Goal: Information Seeking & Learning: Learn about a topic

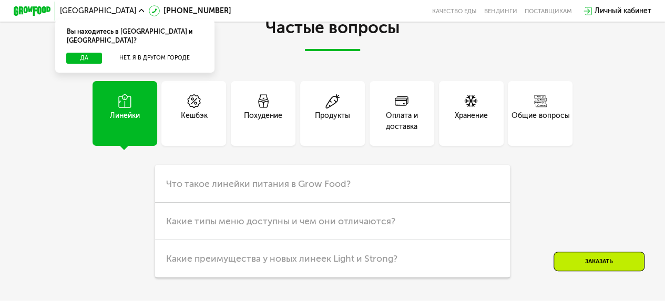
scroll to position [2261, 0]
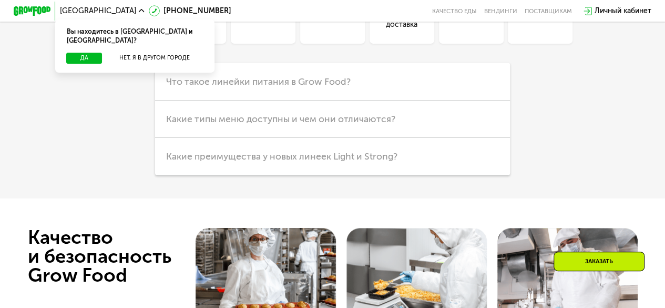
click at [276, 30] on div "Похудение" at bounding box center [263, 19] width 38 height 22
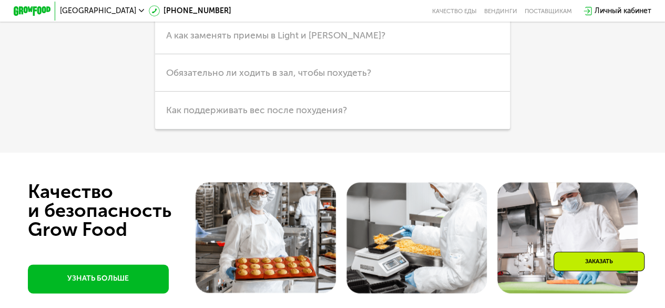
scroll to position [2472, 0]
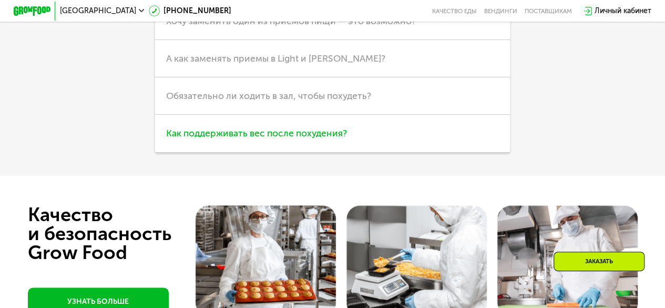
click at [301, 139] on span "Как поддерживать вес после похудения?" at bounding box center [256, 133] width 181 height 12
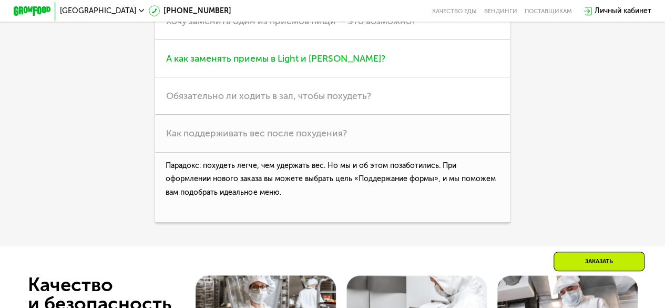
click at [322, 64] on span "А как заменять приемы в Light и [PERSON_NAME]?" at bounding box center [275, 59] width 219 height 12
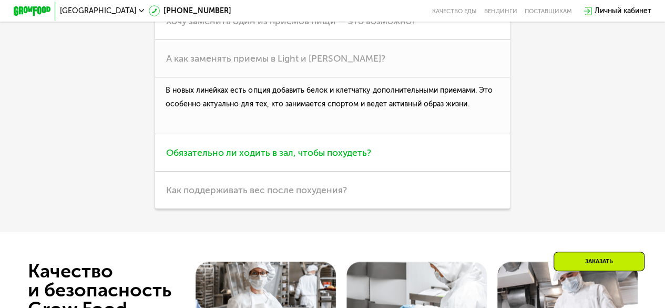
click at [324, 171] on h3 "Обязательно ли ходить в зал, чтобы похудеть?" at bounding box center [332, 152] width 355 height 37
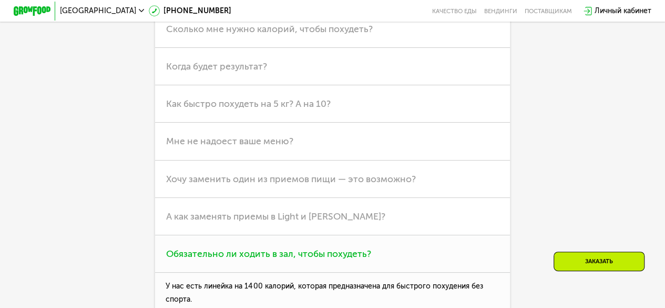
scroll to position [2261, 0]
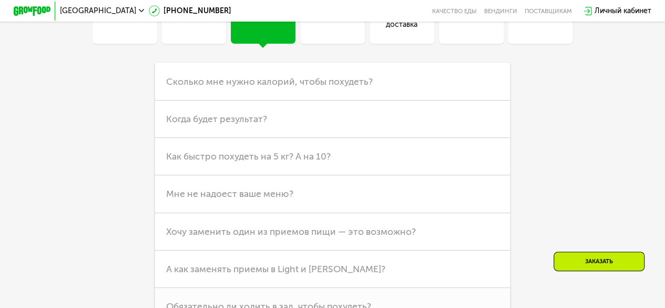
click at [338, 30] on div "Продукты" at bounding box center [332, 19] width 35 height 22
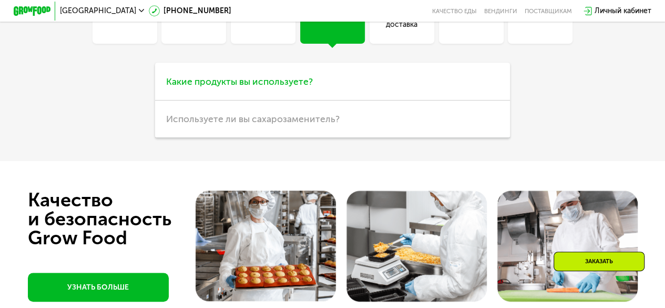
click at [326, 100] on h3 "Какие продукты вы используете?" at bounding box center [332, 81] width 355 height 37
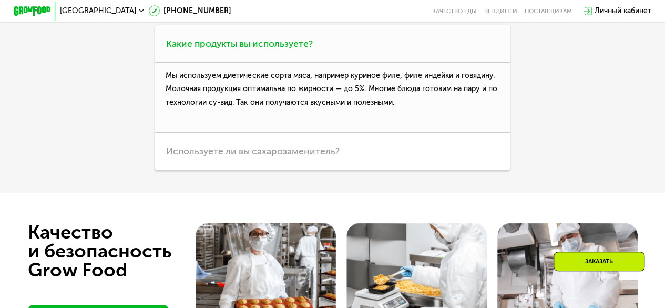
scroll to position [2314, 0]
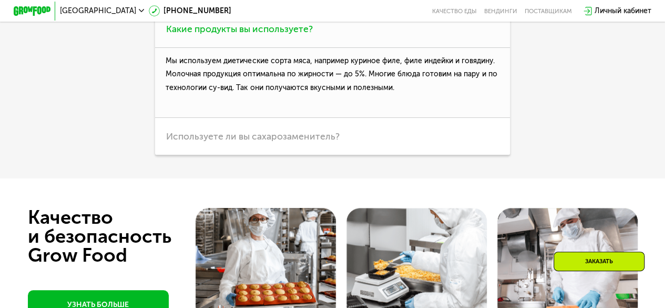
click at [360, 47] on h3 "Какие продукты вы используете?" at bounding box center [332, 28] width 355 height 37
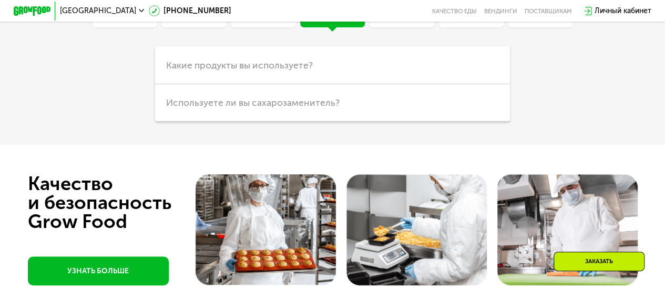
scroll to position [2261, 0]
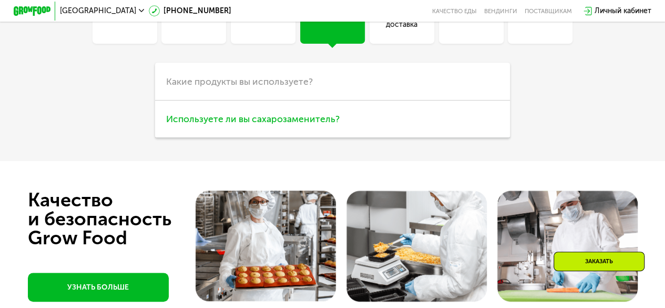
click at [320, 138] on h3 "Используете ли вы сахарозаменитель?" at bounding box center [332, 118] width 355 height 37
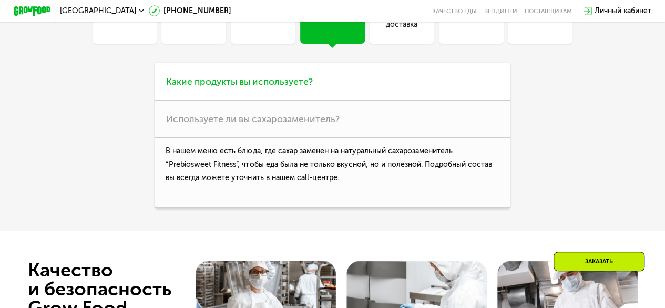
scroll to position [2314, 0]
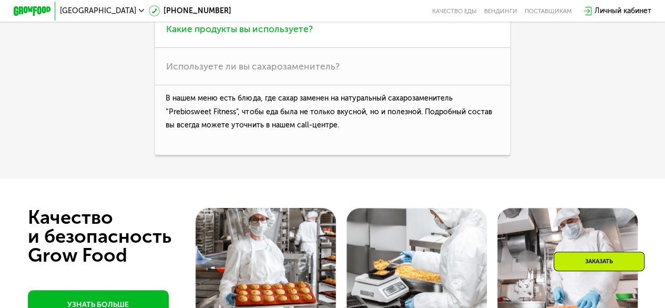
click at [286, 47] on h3 "Какие продукты вы используете?" at bounding box center [332, 28] width 355 height 37
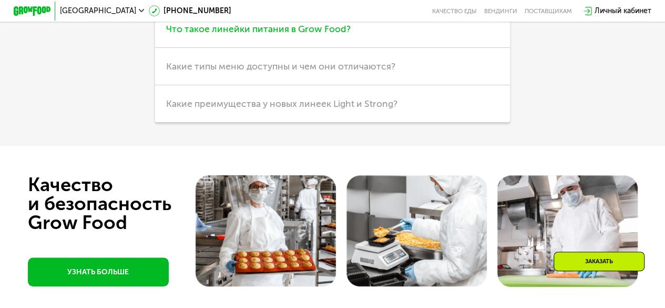
click at [239, 47] on h3 "Что такое линейки питания в Grow Food?" at bounding box center [332, 28] width 355 height 37
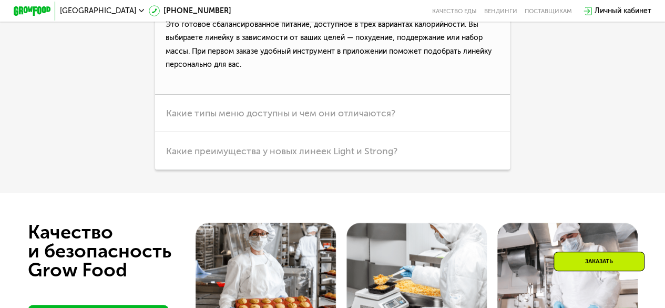
scroll to position [2367, 0]
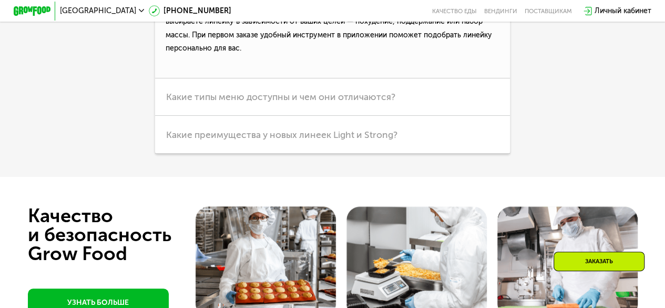
drag, startPoint x: 212, startPoint y: 113, endPoint x: 467, endPoint y: 111, distance: 255.1
click at [467, 78] on p "Это готовое сбалансированное питание, доступное в трех вариантах калорийности. …" at bounding box center [332, 36] width 355 height 83
click at [445, 78] on p "Это готовое сбалансированное питание, доступное в трех вариантах калорийности. …" at bounding box center [332, 36] width 355 height 83
click at [384, 153] on h3 "Какие преимущества у новых линеек Light и Strong?" at bounding box center [332, 134] width 355 height 37
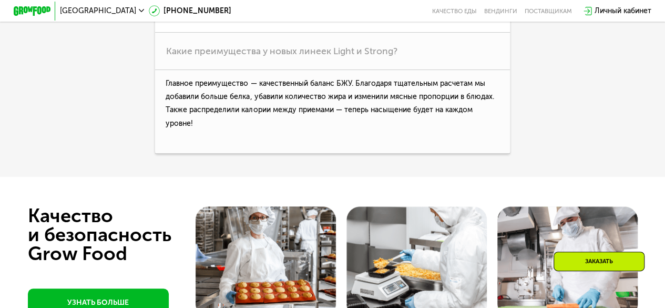
click at [384, 33] on h3 "Какие типы меню доступны и чем они отличаются?" at bounding box center [332, 13] width 355 height 37
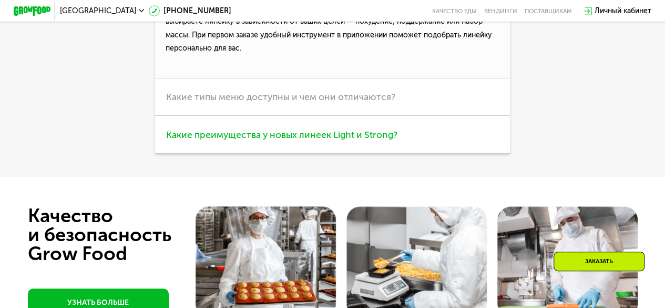
click at [415, 153] on h3 "Какие преимущества у новых линеек Light и Strong?" at bounding box center [332, 134] width 355 height 37
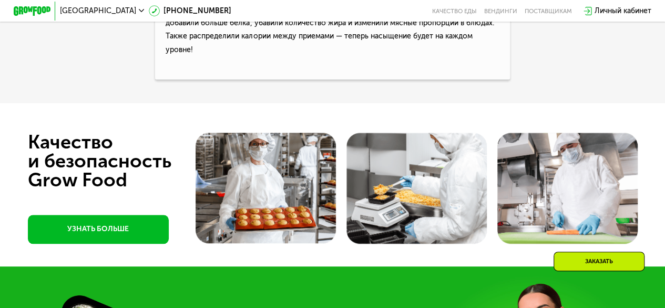
scroll to position [2419, 0]
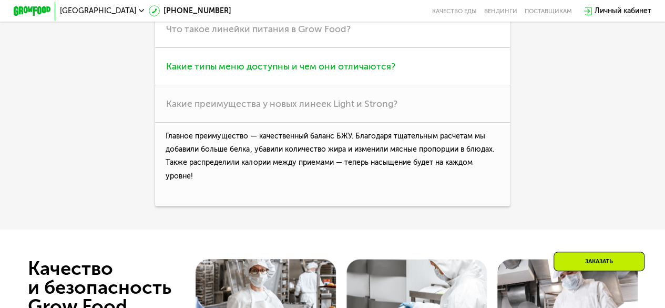
click at [341, 72] on span "Какие типы меню доступны и чем они отличаются?" at bounding box center [280, 66] width 229 height 12
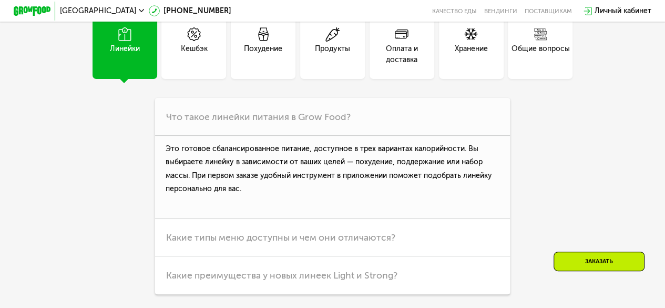
scroll to position [2209, 0]
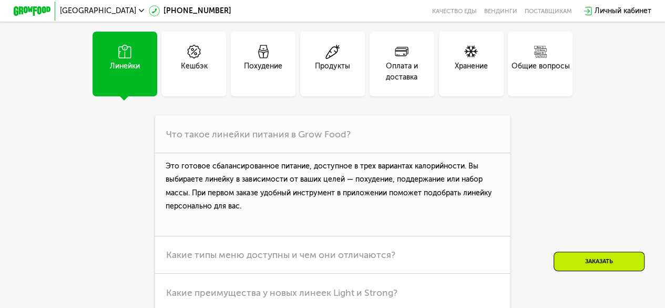
click at [214, 96] on div "Кешбэк" at bounding box center [193, 64] width 65 height 65
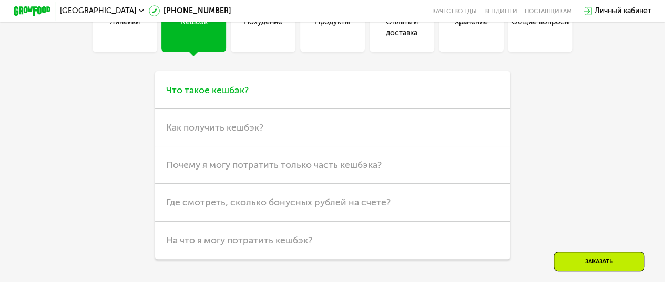
scroll to position [2367, 0]
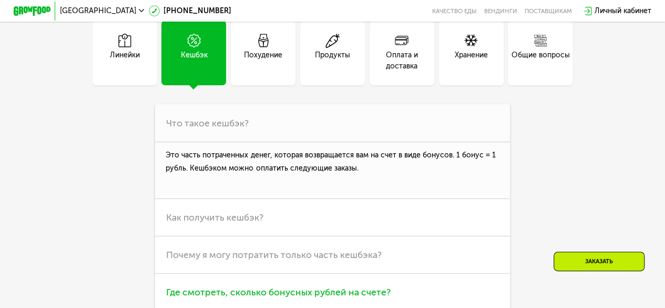
scroll to position [2156, 0]
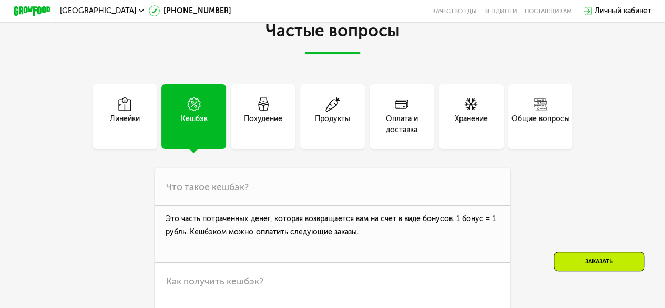
click at [339, 135] on div "Продукты" at bounding box center [332, 124] width 35 height 22
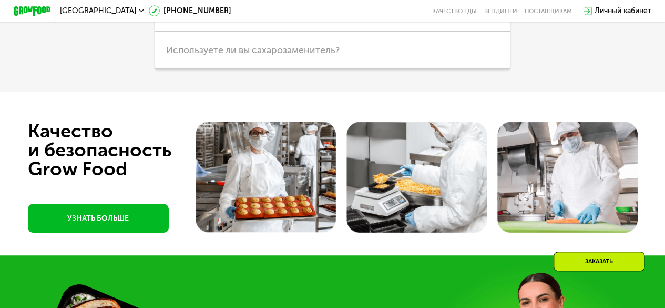
scroll to position [2314, 0]
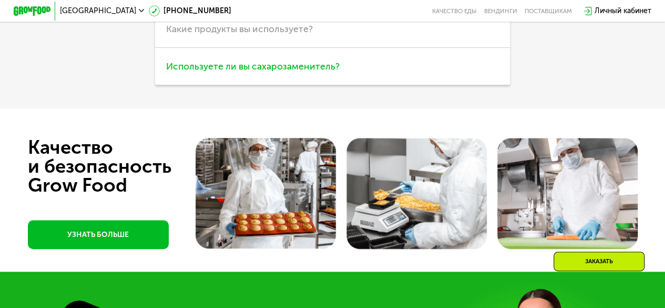
click at [340, 85] on h3 "Используете ли вы сахарозаменитель?" at bounding box center [332, 66] width 355 height 37
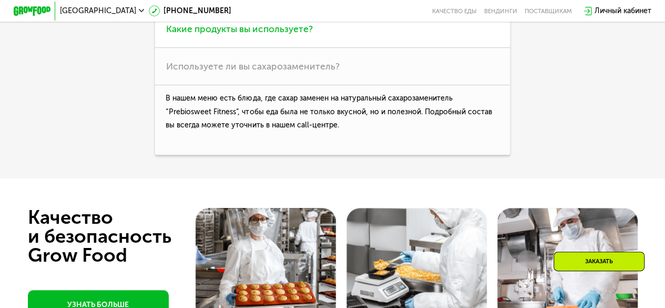
click at [334, 47] on h3 "Какие продукты вы используете?" at bounding box center [332, 28] width 355 height 37
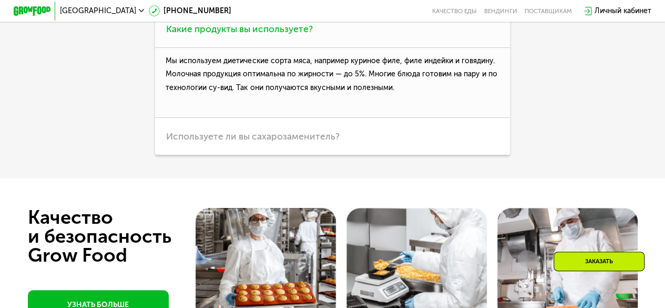
click at [334, 47] on h3 "Какие продукты вы используете?" at bounding box center [332, 28] width 355 height 37
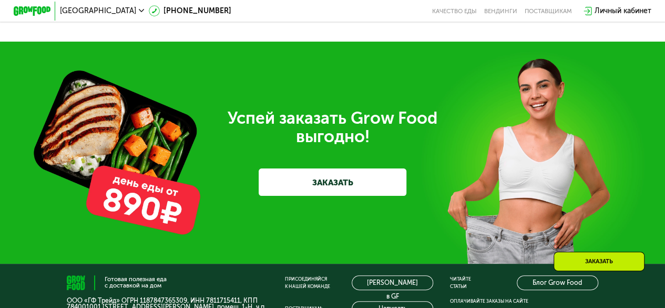
scroll to position [2516, 0]
